Goal: Transaction & Acquisition: Purchase product/service

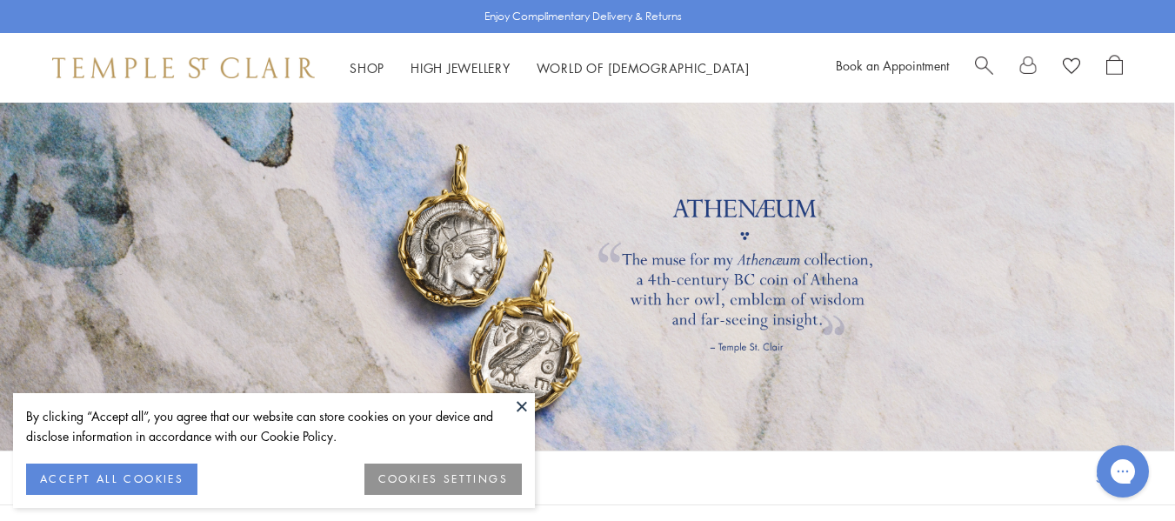
click at [121, 480] on button "ACCEPT ALL COOKIES" at bounding box center [111, 478] width 171 height 31
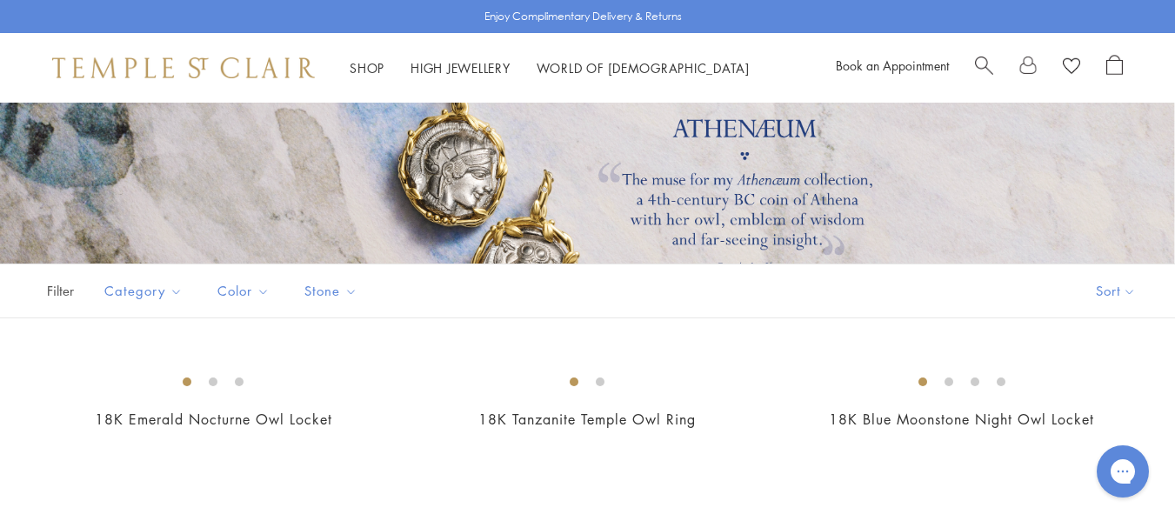
scroll to position [152, 0]
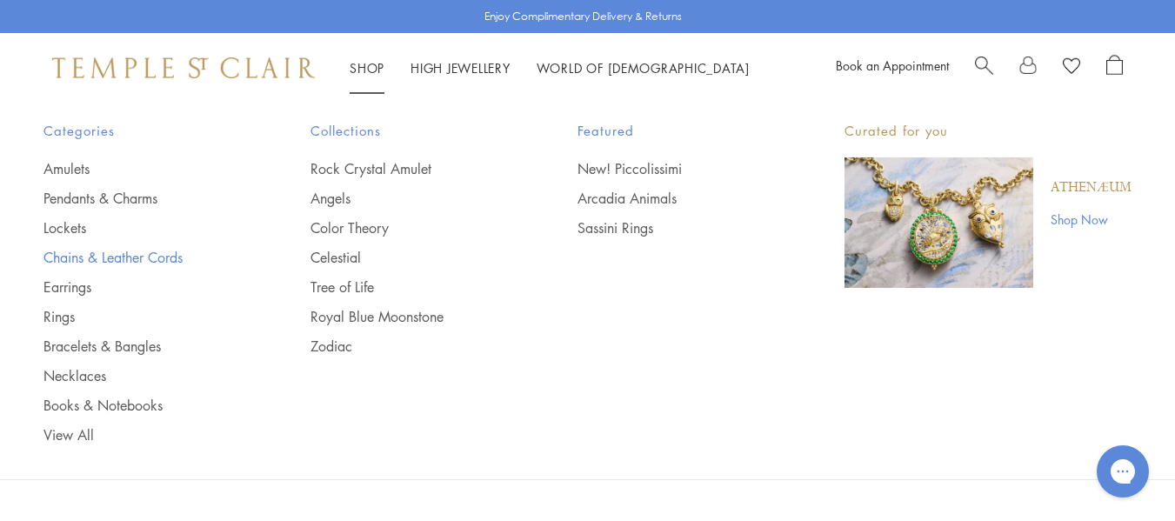
click at [146, 263] on link "Chains & Leather Cords" at bounding box center [141, 257] width 197 height 19
click at [64, 314] on link "Rings" at bounding box center [141, 316] width 197 height 19
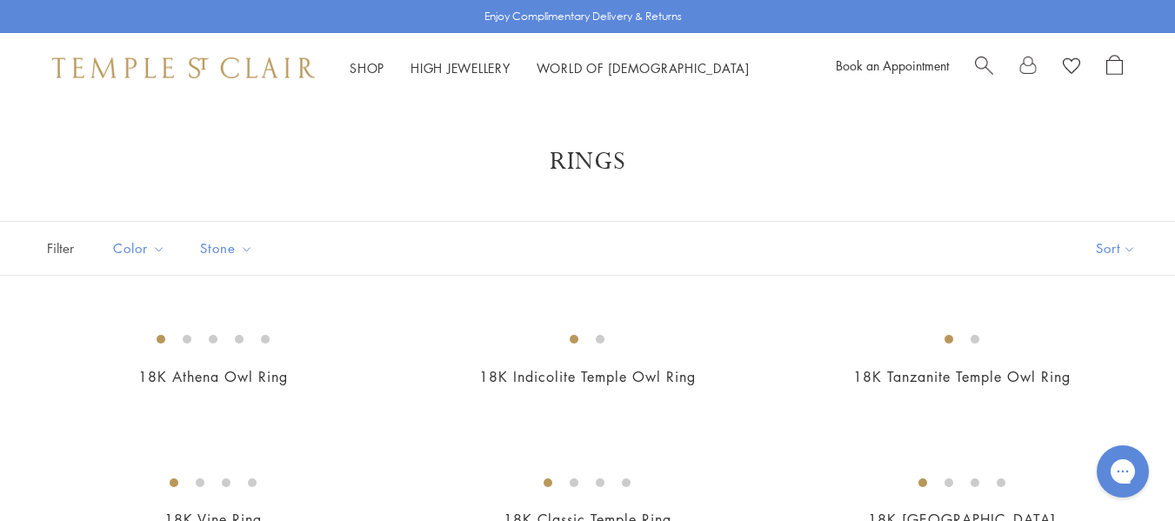
click at [1112, 249] on button "Sort" at bounding box center [1115, 248] width 118 height 53
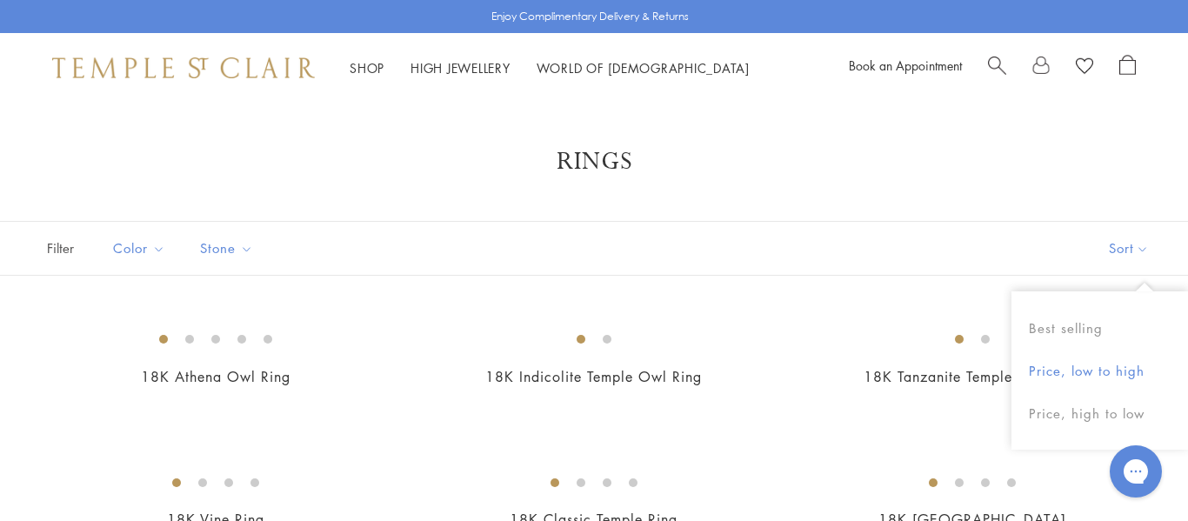
click at [1075, 366] on button "Price, low to high" at bounding box center [1099, 371] width 176 height 43
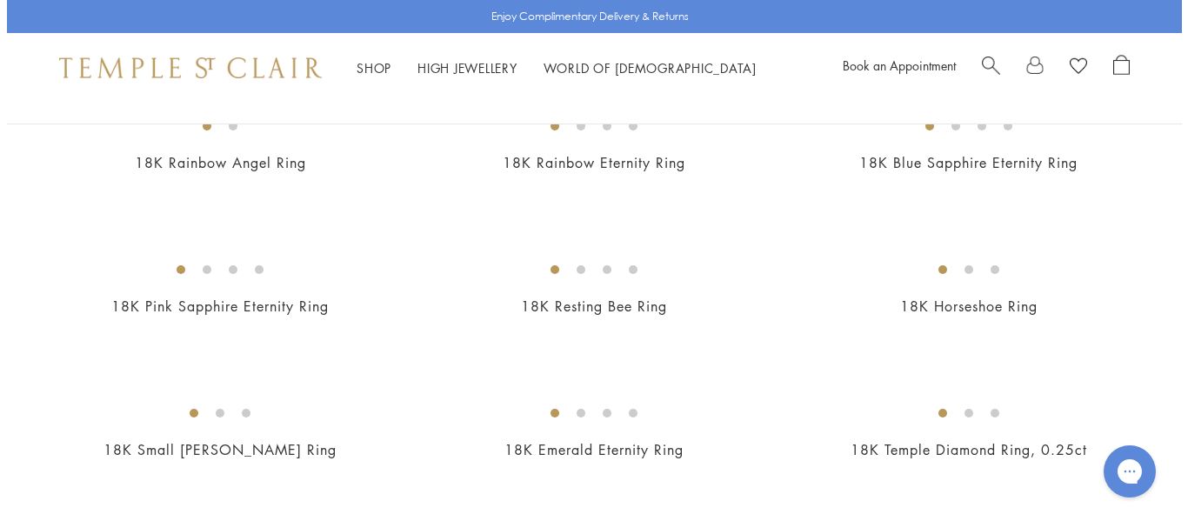
scroll to position [282, 0]
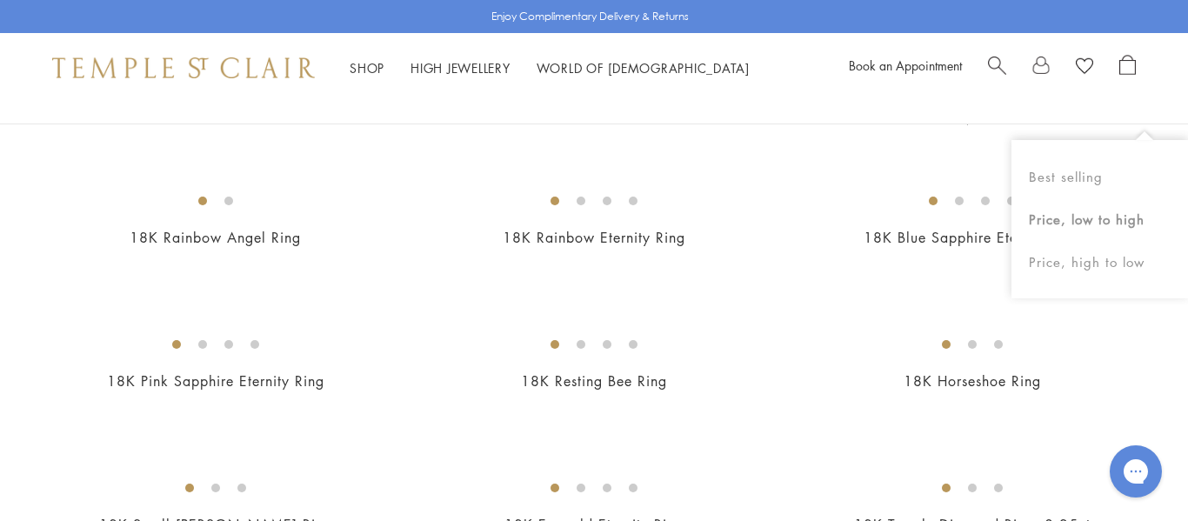
click at [0, 0] on img at bounding box center [0, 0] width 0 height 0
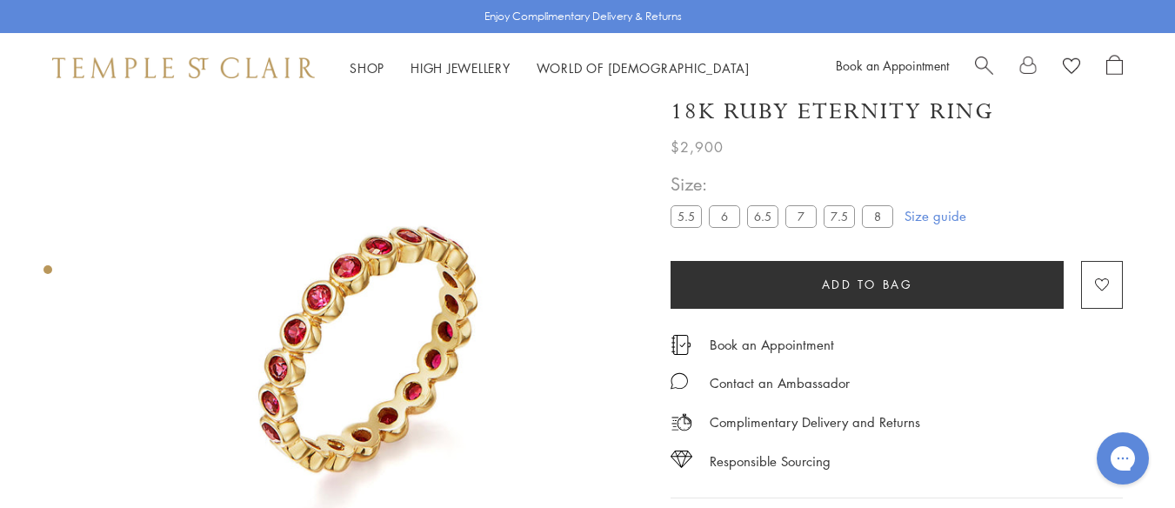
scroll to position [37, 0]
